Goal: Task Accomplishment & Management: Manage account settings

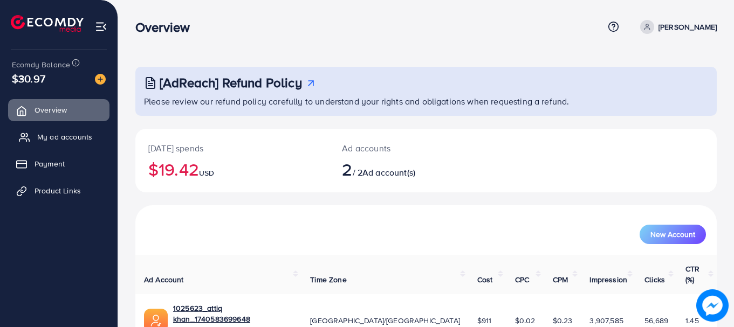
click at [33, 140] on link "My ad accounts" at bounding box center [58, 137] width 101 height 22
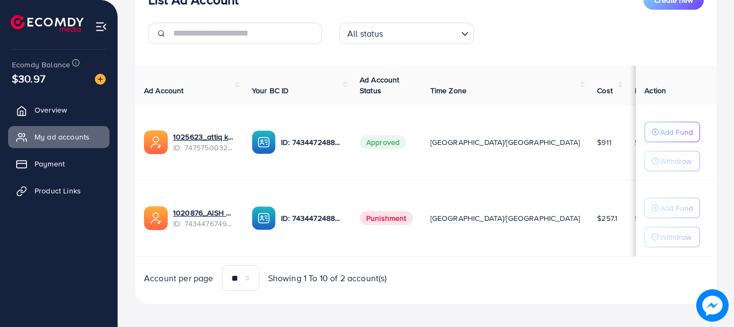
scroll to position [159, 0]
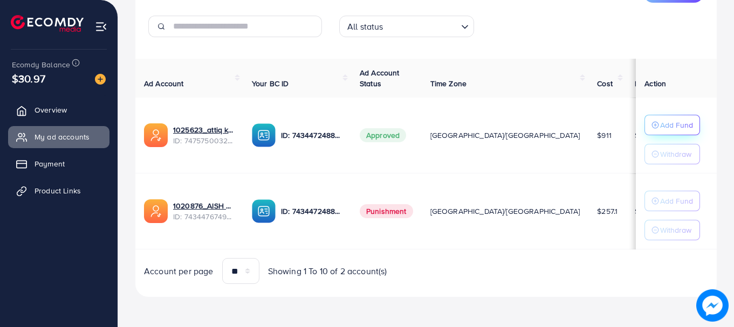
click at [652, 130] on div "Add Fund" at bounding box center [673, 125] width 42 height 13
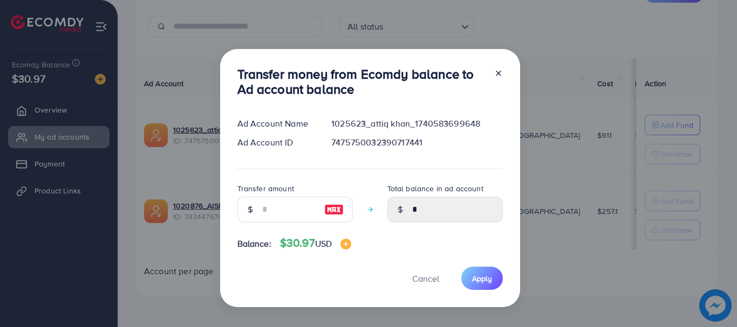
click at [332, 209] on img at bounding box center [333, 209] width 19 height 13
type input "**"
type input "*****"
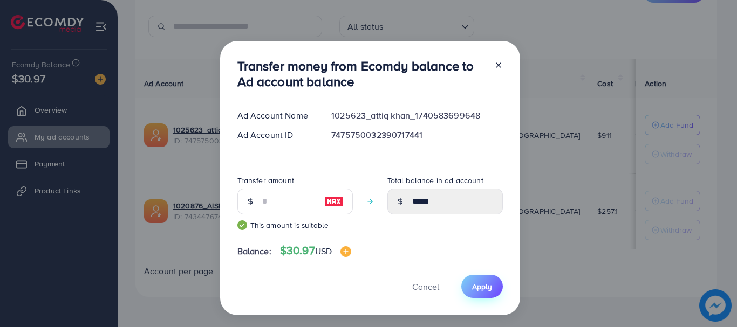
click at [476, 288] on span "Apply" at bounding box center [482, 287] width 20 height 11
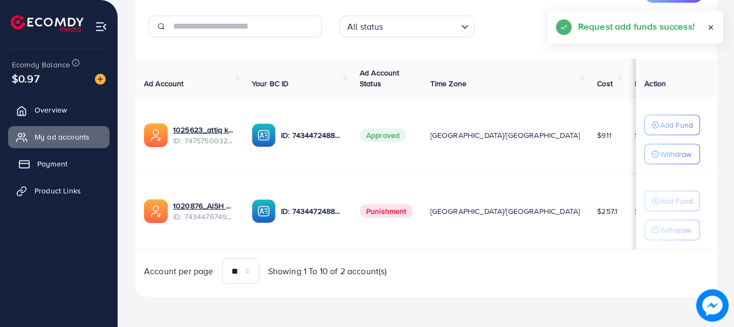
click at [54, 170] on link "Payment" at bounding box center [58, 164] width 101 height 22
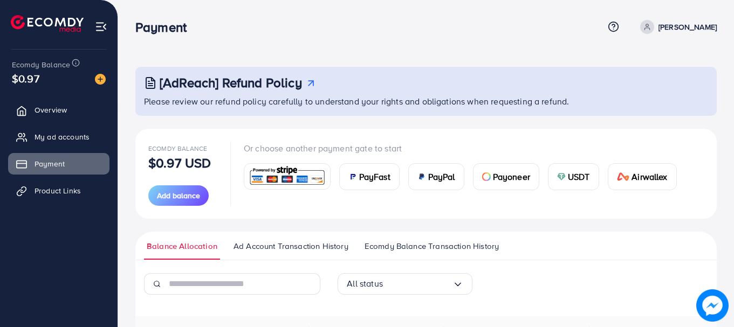
click at [285, 252] on span "Ad Account Transaction History" at bounding box center [291, 247] width 115 height 12
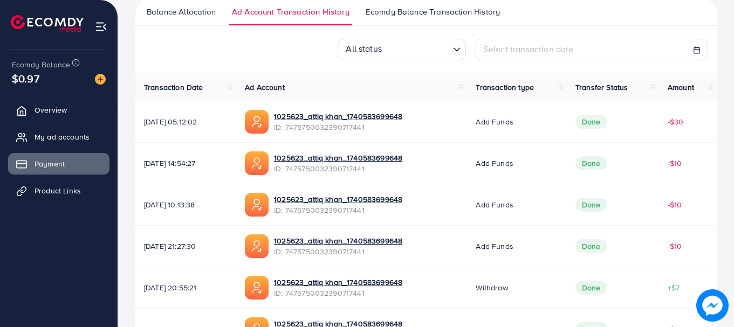
scroll to position [231, 0]
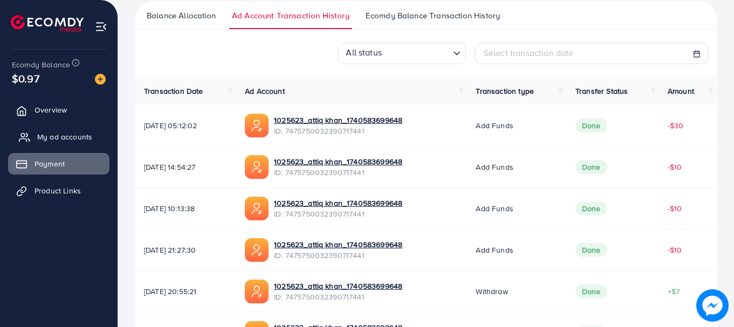
click at [89, 144] on link "My ad accounts" at bounding box center [58, 137] width 101 height 22
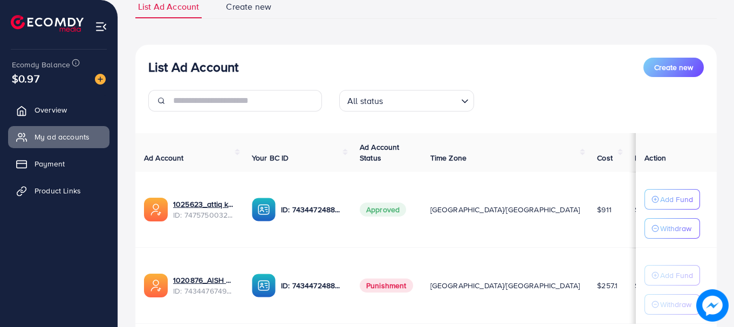
scroll to position [79, 0]
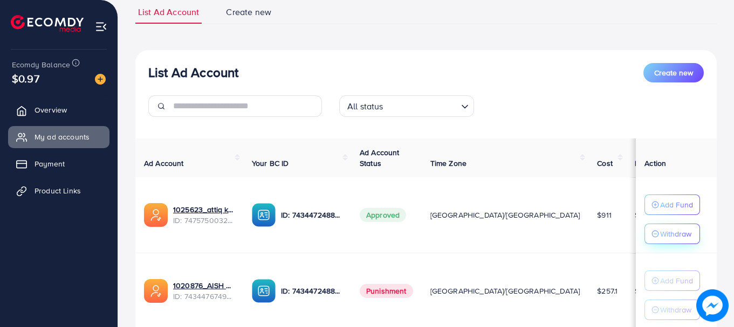
click at [669, 234] on p "Withdraw" at bounding box center [675, 234] width 31 height 13
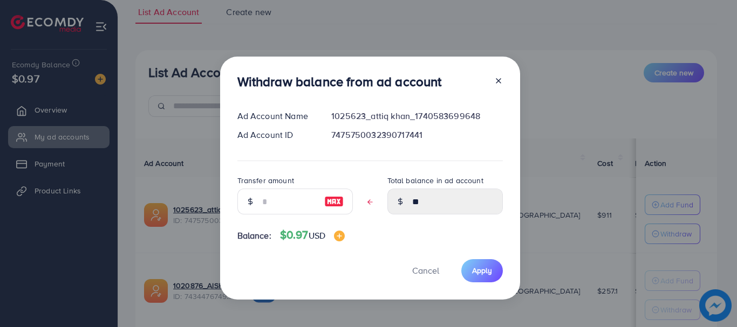
click at [336, 201] on img at bounding box center [333, 201] width 19 height 13
type input "**"
type input "****"
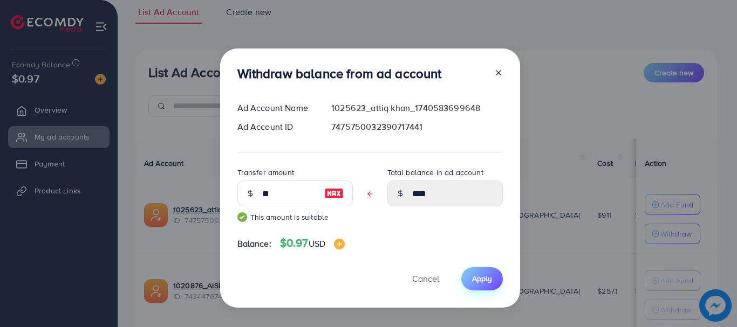
click at [483, 281] on span "Apply" at bounding box center [482, 279] width 20 height 11
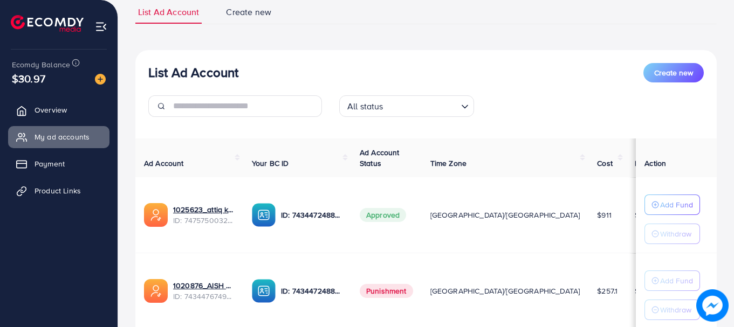
click at [96, 23] on img at bounding box center [101, 27] width 12 height 12
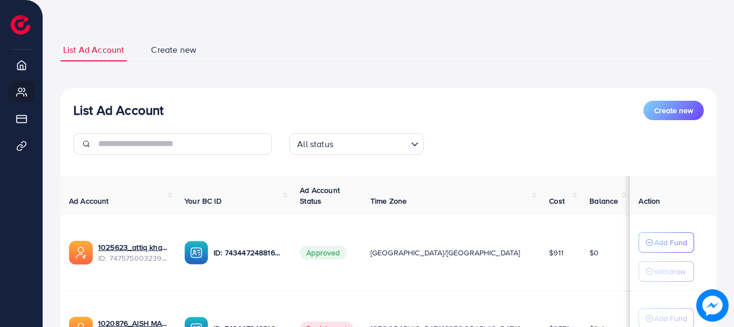
scroll to position [0, 0]
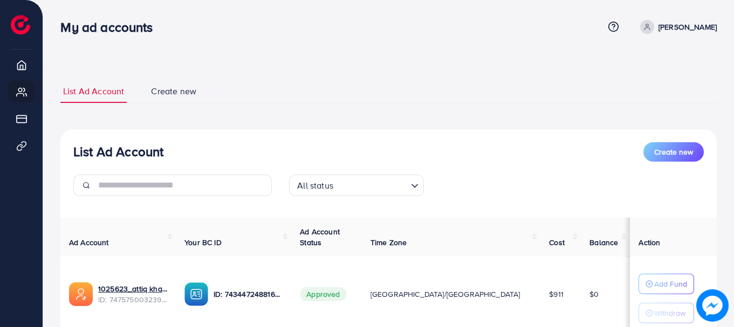
click at [654, 25] on span at bounding box center [647, 27] width 14 height 14
click at [650, 90] on span "Log out" at bounding box center [652, 88] width 29 height 13
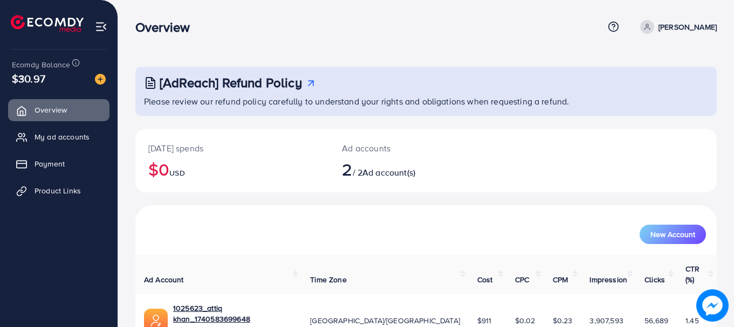
click at [650, 30] on icon at bounding box center [647, 29] width 5 height 2
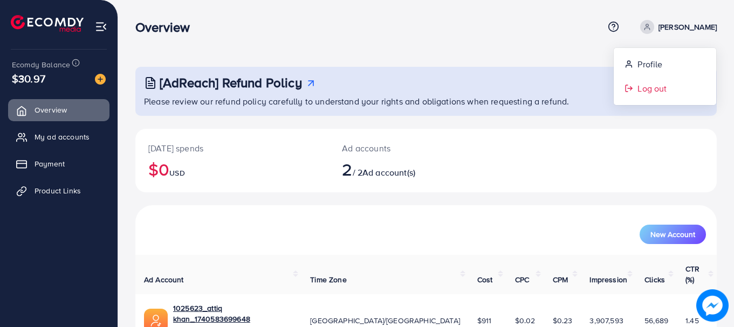
click at [656, 88] on span "Log out" at bounding box center [652, 88] width 29 height 13
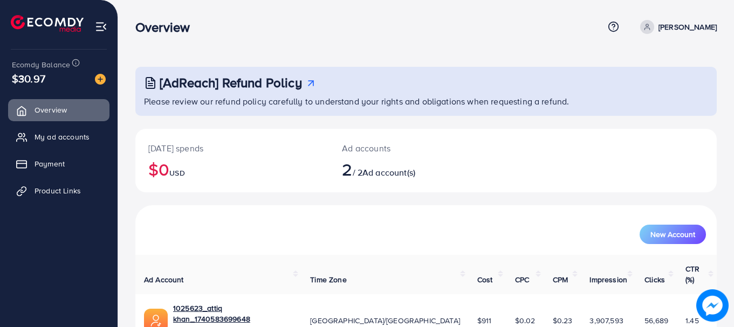
click at [686, 27] on p "[PERSON_NAME]" at bounding box center [688, 27] width 58 height 13
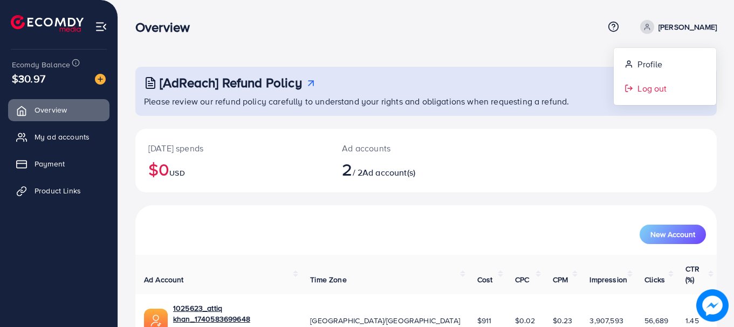
click at [659, 93] on span "Log out" at bounding box center [652, 88] width 29 height 13
